Goal: Transaction & Acquisition: Purchase product/service

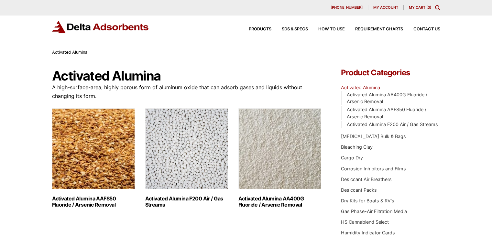
click at [417, 7] on link "My Cart ( 0 )" at bounding box center [420, 7] width 22 height 5
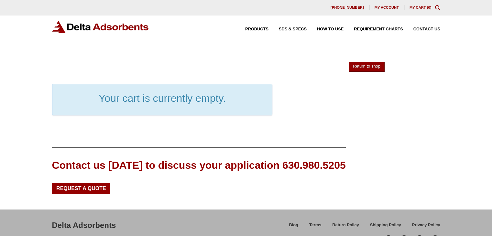
click at [360, 65] on link "Return to shop" at bounding box center [367, 67] width 36 height 10
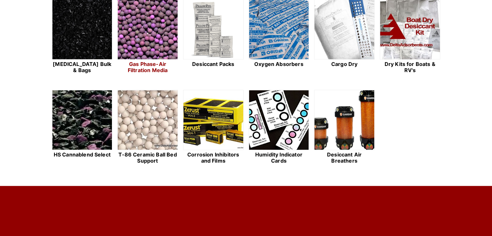
scroll to position [194, 0]
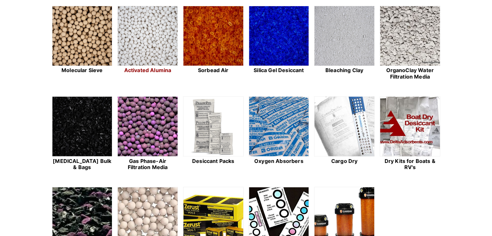
click at [155, 70] on h2 "Activated Alumina" at bounding box center [147, 70] width 60 height 6
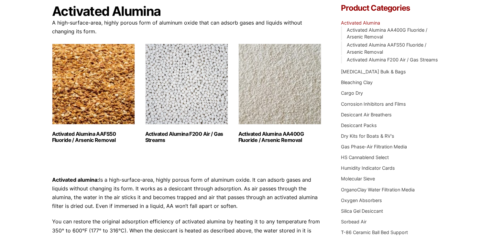
scroll to position [97, 0]
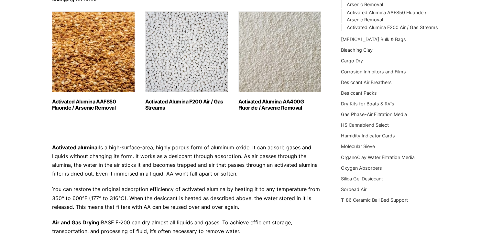
click at [104, 107] on h2 "Activated Alumina AAFS50 Fluoride / Arsenic Removal (2)" at bounding box center [93, 105] width 83 height 12
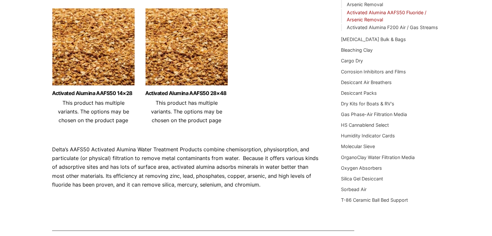
scroll to position [65, 0]
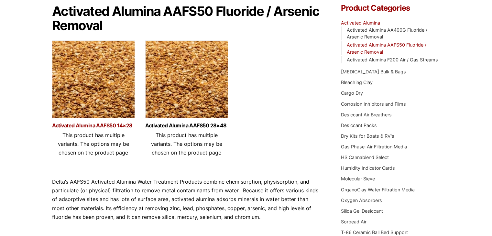
click at [91, 126] on link "Activated Alumina AAFS50 14×28" at bounding box center [93, 125] width 83 height 5
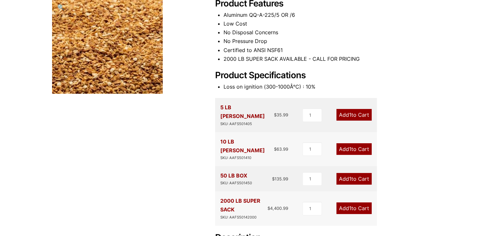
click at [361, 111] on link "Add 1 to Cart" at bounding box center [353, 115] width 35 height 12
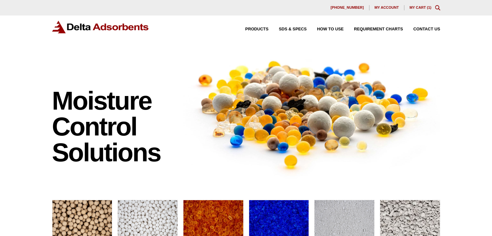
click at [410, 9] on link "My Cart ( 1 )" at bounding box center [420, 7] width 22 height 4
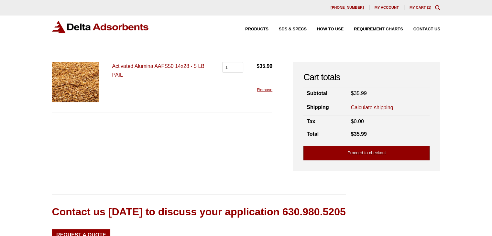
click at [378, 154] on link "Proceed to checkout" at bounding box center [366, 153] width 126 height 15
